Goal: Task Accomplishment & Management: Use online tool/utility

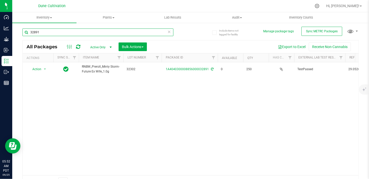
click at [56, 30] on input "32891" at bounding box center [97, 33] width 151 height 8
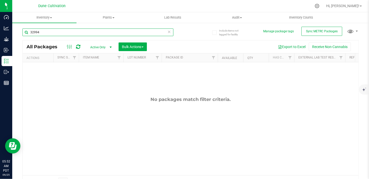
type input "32994"
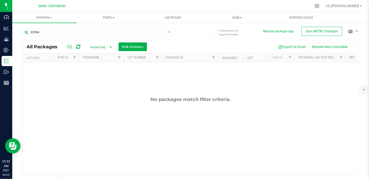
click at [91, 48] on span "Active Only" at bounding box center [100, 47] width 28 height 7
click at [92, 80] on li "All" at bounding box center [100, 79] width 28 height 8
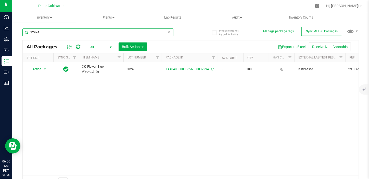
click at [51, 33] on input "32994" at bounding box center [97, 33] width 151 height 8
type input "3"
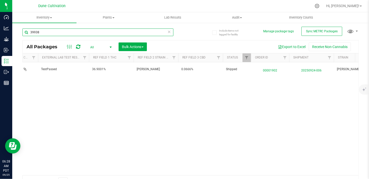
scroll to position [0, 260]
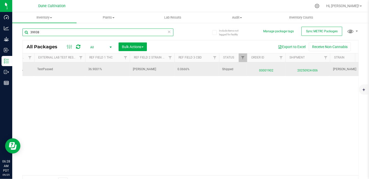
type input "39938"
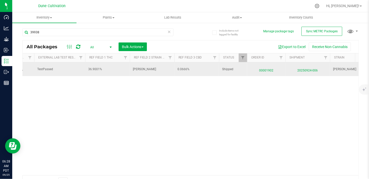
click at [268, 72] on span "00001902" at bounding box center [266, 69] width 32 height 7
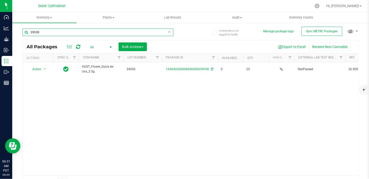
click at [60, 33] on input "39938" at bounding box center [97, 33] width 151 height 8
type input "3"
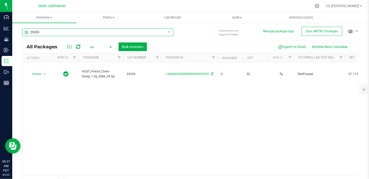
type input "29265"
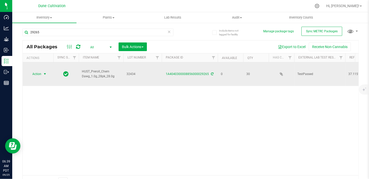
click at [43, 74] on span "select" at bounding box center [45, 74] width 4 height 4
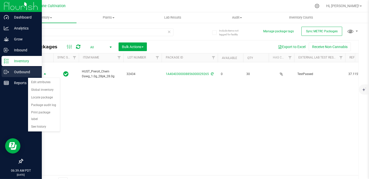
click at [7, 70] on icon at bounding box center [6, 72] width 5 height 5
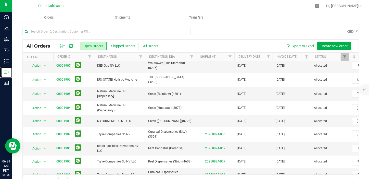
scroll to position [116, 0]
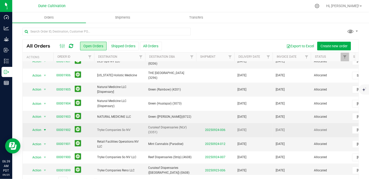
click at [45, 128] on span "select" at bounding box center [45, 130] width 4 height 4
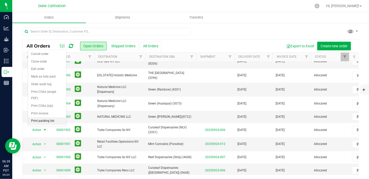
click at [50, 118] on li "Print packing list" at bounding box center [47, 122] width 38 height 8
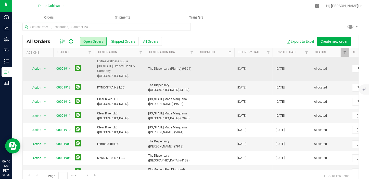
scroll to position [0, 0]
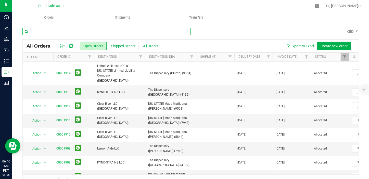
click at [78, 30] on input "text" at bounding box center [106, 32] width 168 height 8
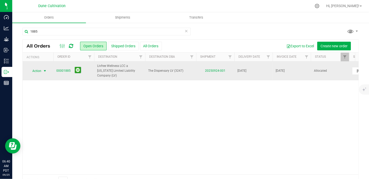
click at [42, 68] on span "select" at bounding box center [45, 71] width 6 height 7
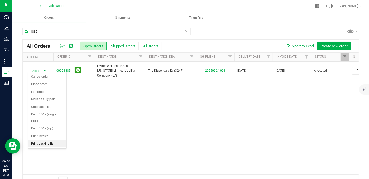
click at [46, 140] on li "Print packing list" at bounding box center [47, 144] width 38 height 8
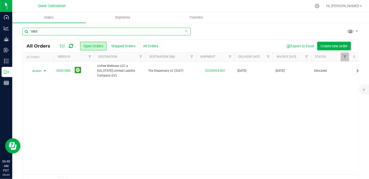
click at [67, 32] on input "1885" at bounding box center [106, 32] width 168 height 8
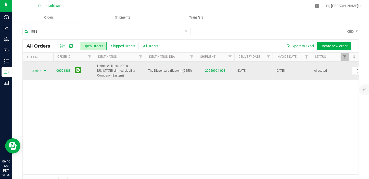
click at [46, 70] on span "select" at bounding box center [45, 71] width 4 height 4
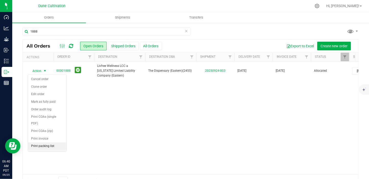
click at [45, 143] on li "Print packing list" at bounding box center [47, 147] width 38 height 8
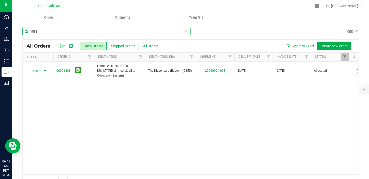
click at [51, 30] on input "1888" at bounding box center [106, 32] width 168 height 8
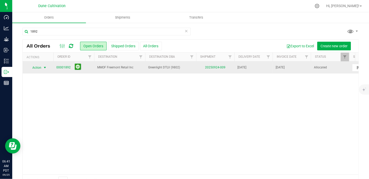
click at [43, 64] on span "select" at bounding box center [45, 67] width 6 height 7
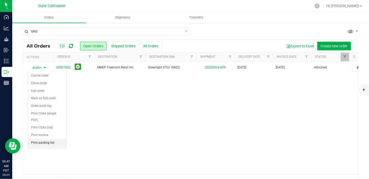
click at [43, 139] on li "Print packing list" at bounding box center [47, 143] width 38 height 8
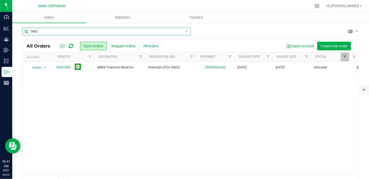
click at [44, 31] on input "1892" at bounding box center [106, 32] width 168 height 8
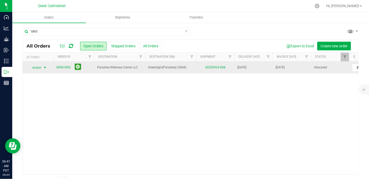
click at [40, 66] on span "Action" at bounding box center [35, 67] width 14 height 7
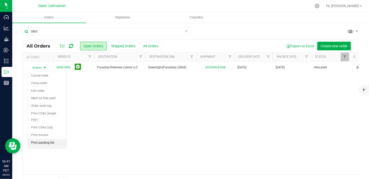
click at [43, 139] on li "Print packing list" at bounding box center [47, 143] width 38 height 8
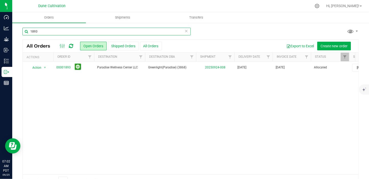
click at [41, 31] on input "1893" at bounding box center [106, 32] width 168 height 8
type input "1"
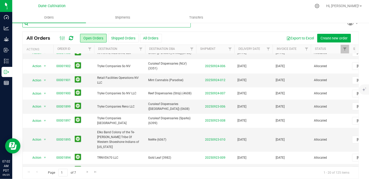
scroll to position [13, 0]
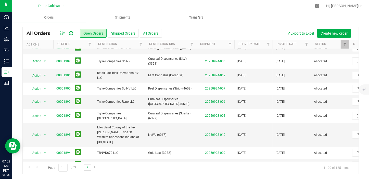
click at [88, 167] on span "Go to the next page" at bounding box center [87, 167] width 4 height 4
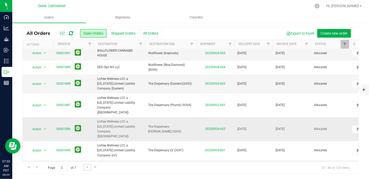
scroll to position [23, 0]
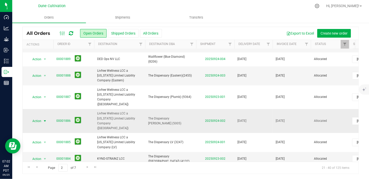
click at [45, 119] on span "select" at bounding box center [45, 121] width 4 height 4
click at [46, 108] on li "Print packing list" at bounding box center [47, 112] width 38 height 8
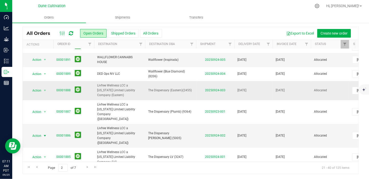
scroll to position [0, 0]
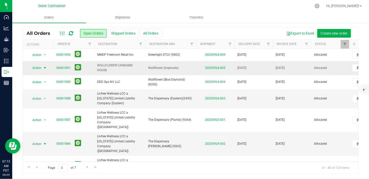
click at [43, 67] on span "select" at bounding box center [45, 68] width 4 height 4
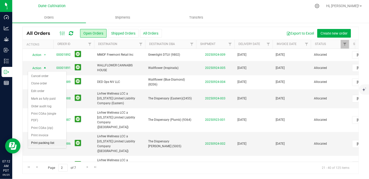
click at [48, 140] on li "Print packing list" at bounding box center [47, 144] width 38 height 8
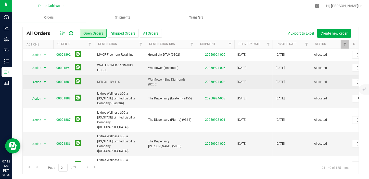
click at [46, 81] on span "select" at bounding box center [45, 82] width 4 height 4
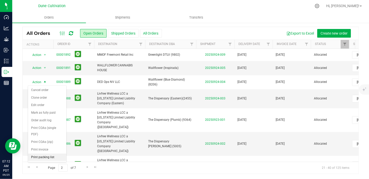
click at [37, 154] on li "Print packing list" at bounding box center [47, 158] width 38 height 8
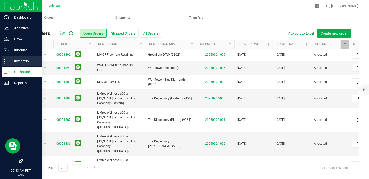
click at [13, 61] on p "Inventory" at bounding box center [24, 61] width 31 height 6
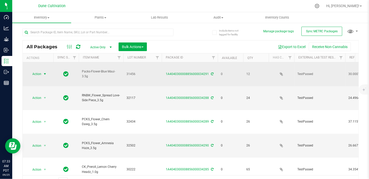
click at [44, 74] on span "select" at bounding box center [45, 74] width 4 height 4
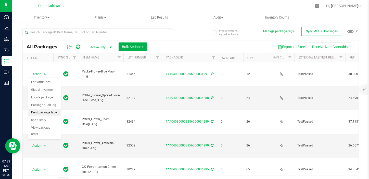
click at [45, 113] on li "Print package label" at bounding box center [44, 113] width 33 height 8
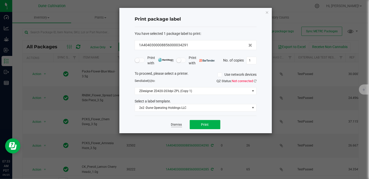
click at [174, 124] on link "Dismiss" at bounding box center [176, 125] width 11 height 4
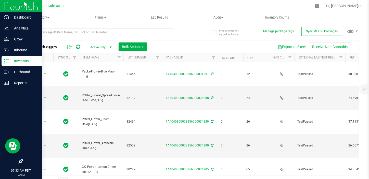
click at [25, 61] on p "Inventory" at bounding box center [24, 61] width 31 height 6
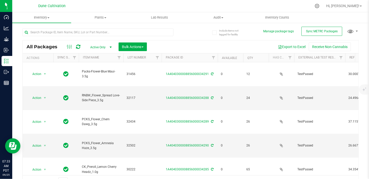
click at [110, 47] on span "select" at bounding box center [111, 47] width 4 height 4
click at [92, 79] on li "All" at bounding box center [100, 79] width 28 height 8
click at [91, 47] on span "All" at bounding box center [100, 47] width 28 height 7
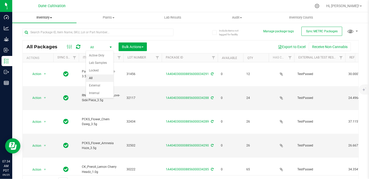
click at [52, 18] on span "Inventory" at bounding box center [44, 17] width 64 height 5
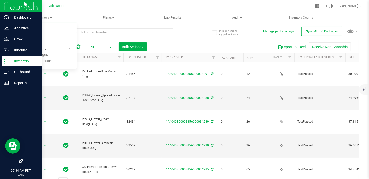
click at [21, 61] on p "Inventory" at bounding box center [24, 61] width 31 height 6
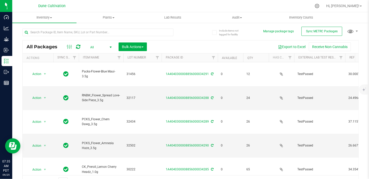
click at [110, 46] on span "select" at bounding box center [111, 47] width 4 height 4
click at [92, 47] on span "All" at bounding box center [100, 47] width 28 height 7
click at [144, 47] on button "Bulk Actions" at bounding box center [133, 47] width 28 height 9
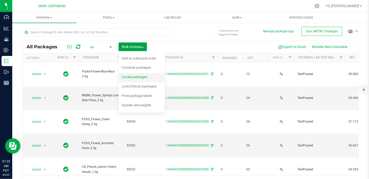
drag, startPoint x: 144, startPoint y: 47, endPoint x: 141, endPoint y: 82, distance: 34.8
click at [141, 51] on div "Bulk Actions Add to manufacturing run Add to outbound order Combine packages Co…" at bounding box center [135, 47] width 32 height 9
click at [133, 96] on span "Print package labels" at bounding box center [137, 96] width 31 height 4
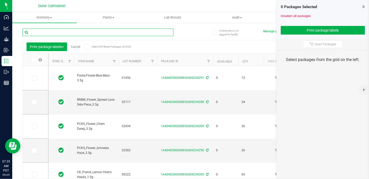
click at [116, 32] on input "text" at bounding box center [97, 33] width 151 height 8
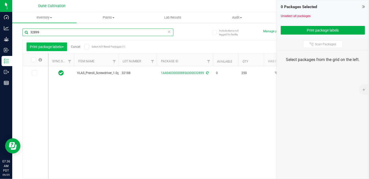
type input "32899"
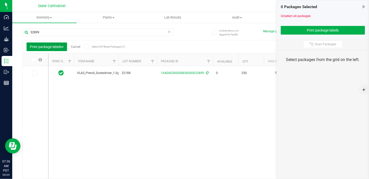
click at [63, 46] on span "Print package labels" at bounding box center [47, 47] width 34 height 4
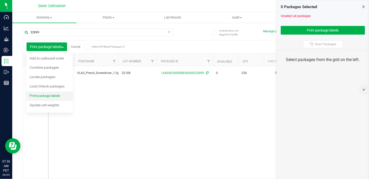
click at [42, 95] on span "Print package labels" at bounding box center [45, 96] width 31 height 4
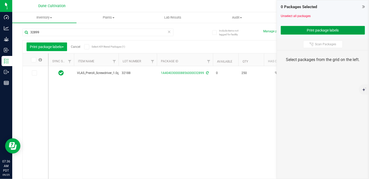
click at [314, 29] on button "Print package labels" at bounding box center [323, 30] width 84 height 9
click at [63, 46] on span "Print package labels" at bounding box center [47, 47] width 34 height 4
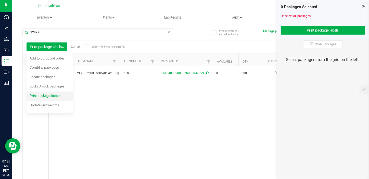
click at [46, 95] on span "Print package labels" at bounding box center [45, 96] width 31 height 4
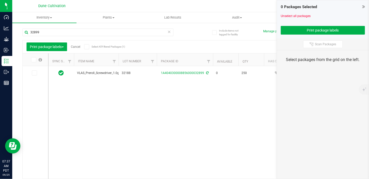
click at [114, 46] on span "Select All Filtered Packages (1)" at bounding box center [104, 46] width 25 height 3
click at [0, 0] on input "Select All Filtered Packages (1)" at bounding box center [0, 0] width 0 height 0
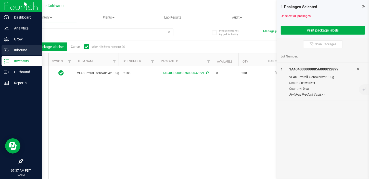
click at [15, 49] on p "Inbound" at bounding box center [24, 50] width 31 height 6
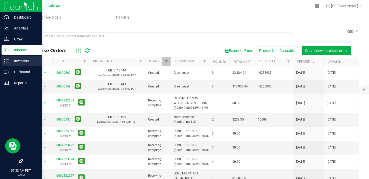
click at [12, 63] on p "Inventory" at bounding box center [24, 61] width 31 height 6
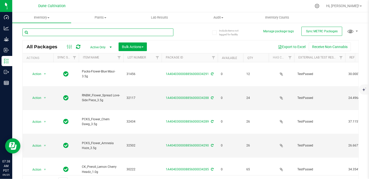
click at [88, 31] on input "text" at bounding box center [97, 33] width 151 height 8
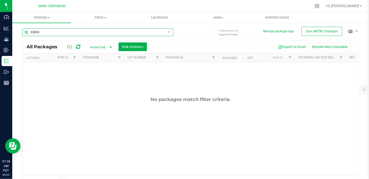
type input "32899"
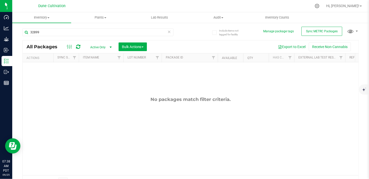
click at [93, 48] on span "Active Only" at bounding box center [100, 47] width 28 height 7
click at [94, 80] on li "All" at bounding box center [100, 79] width 28 height 8
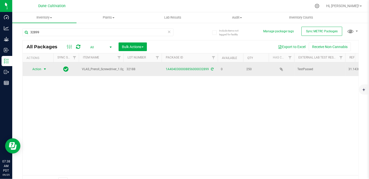
click at [35, 71] on span "Action" at bounding box center [35, 69] width 14 height 7
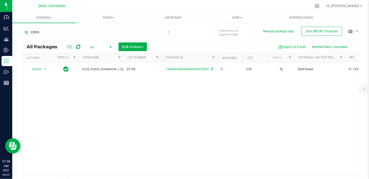
click at [101, 112] on div "Action Action Edit attributes Global inventory Locate package Package audit log…" at bounding box center [191, 118] width 336 height 113
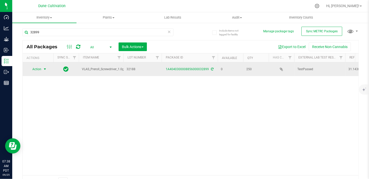
click at [33, 71] on span "Action" at bounding box center [35, 69] width 14 height 7
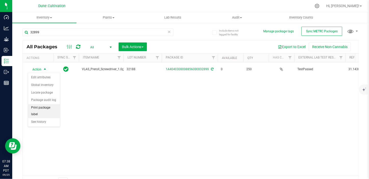
click at [37, 108] on li "Print package label" at bounding box center [44, 111] width 32 height 14
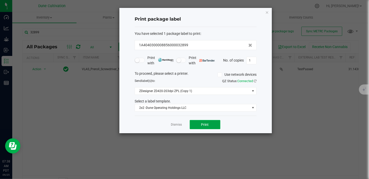
click at [206, 125] on span "Print" at bounding box center [205, 125] width 8 height 4
click at [171, 123] on link "Dismiss" at bounding box center [176, 125] width 11 height 4
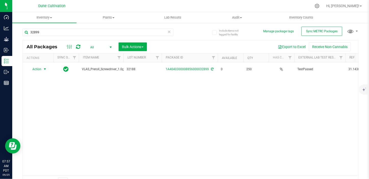
drag, startPoint x: 171, startPoint y: 123, endPoint x: 124, endPoint y: 98, distance: 52.9
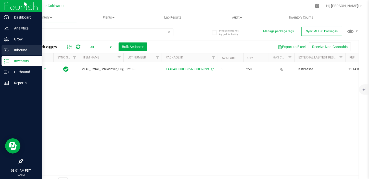
click at [10, 51] on p "Inbound" at bounding box center [24, 50] width 31 height 6
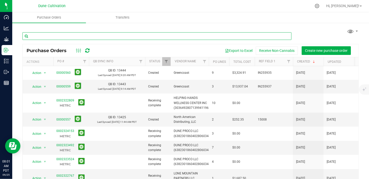
click at [41, 37] on input "text" at bounding box center [156, 36] width 269 height 8
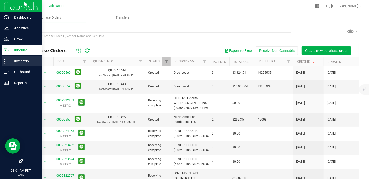
click at [12, 60] on p "Inventory" at bounding box center [24, 61] width 31 height 6
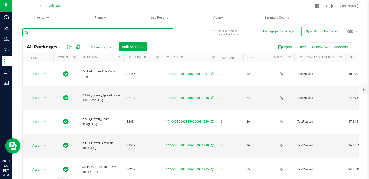
click at [48, 34] on input "text" at bounding box center [97, 33] width 151 height 8
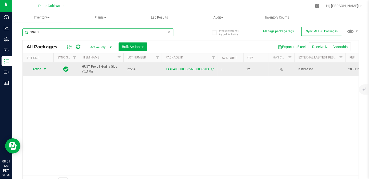
type input "39903"
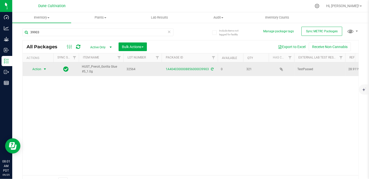
click at [42, 70] on span "select" at bounding box center [45, 69] width 6 height 7
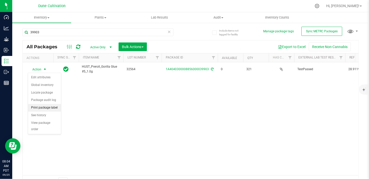
click at [46, 110] on li "Print package label" at bounding box center [44, 108] width 33 height 8
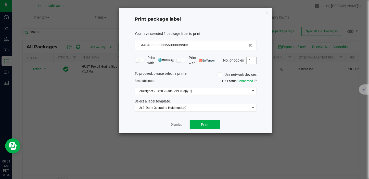
click at [252, 62] on input "1" at bounding box center [251, 60] width 10 height 7
type input "321"
click at [209, 120] on button "Print" at bounding box center [205, 124] width 31 height 9
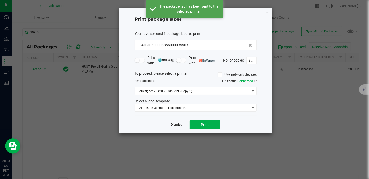
click at [174, 124] on link "Dismiss" at bounding box center [176, 125] width 11 height 4
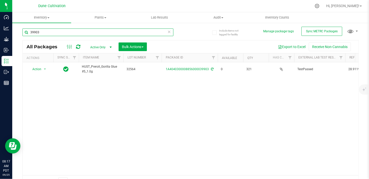
click at [45, 34] on input "39903" at bounding box center [97, 33] width 151 height 8
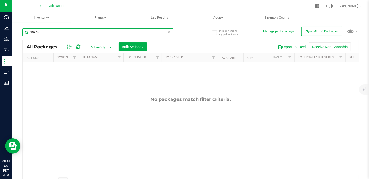
type input "39948"
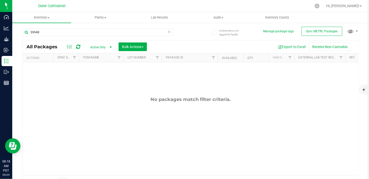
click at [98, 51] on div "All Packages Active Only Active Only Lab Samples Locked All External Internal B…" at bounding box center [191, 47] width 336 height 13
click at [99, 49] on span "Active Only" at bounding box center [100, 47] width 28 height 7
click at [93, 77] on li "All" at bounding box center [100, 79] width 28 height 8
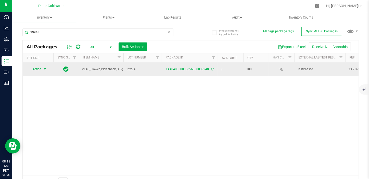
click at [37, 68] on span "Action" at bounding box center [35, 69] width 14 height 7
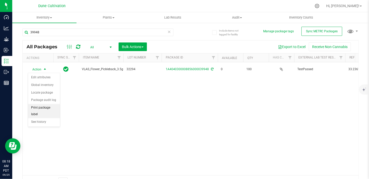
click at [38, 110] on li "Print package label" at bounding box center [44, 111] width 32 height 14
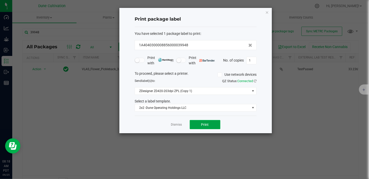
click at [194, 124] on button "Print" at bounding box center [205, 124] width 31 height 9
